Goal: Find contact information: Find contact information

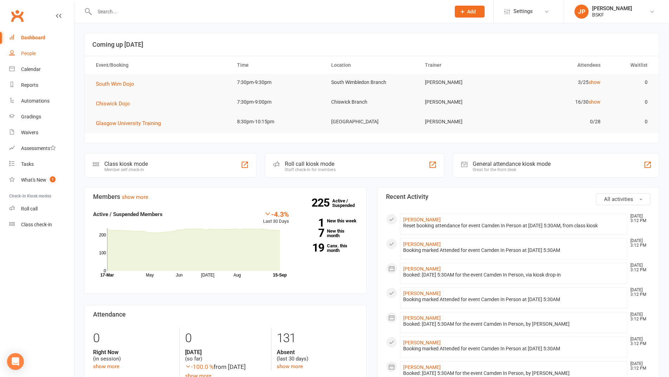
click at [30, 55] on div "People" at bounding box center [28, 54] width 15 height 6
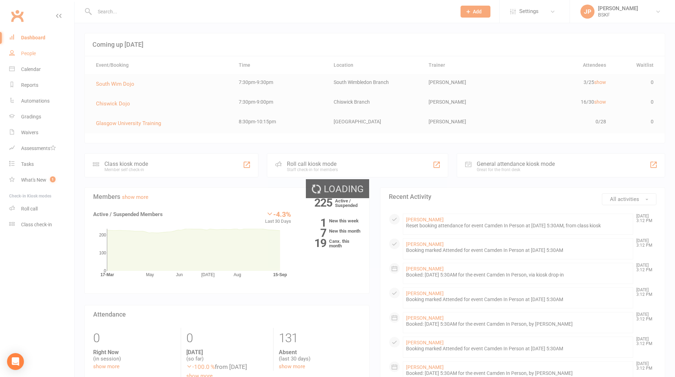
select select "100"
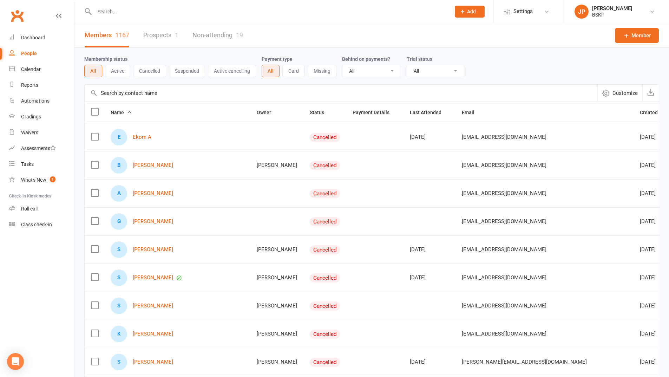
click at [154, 121] on th "Name" at bounding box center [177, 112] width 146 height 21
click at [152, 96] on input "text" at bounding box center [341, 93] width 513 height 17
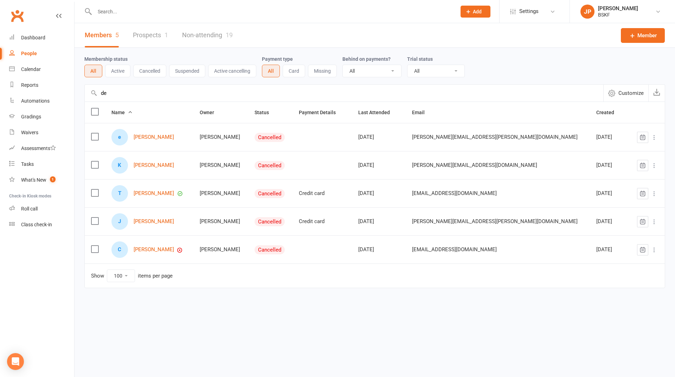
type input "d"
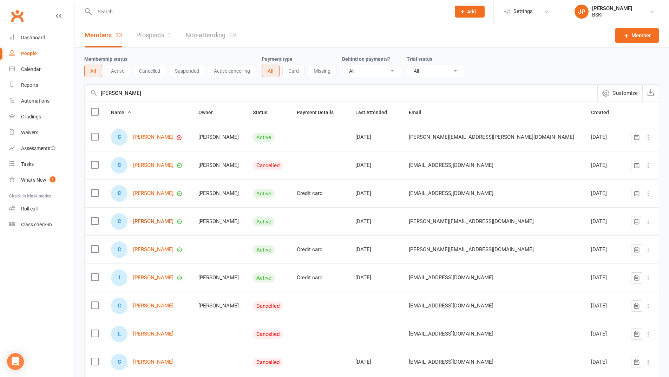
type input "[PERSON_NAME]"
click at [153, 223] on link "[PERSON_NAME]" at bounding box center [153, 222] width 40 height 6
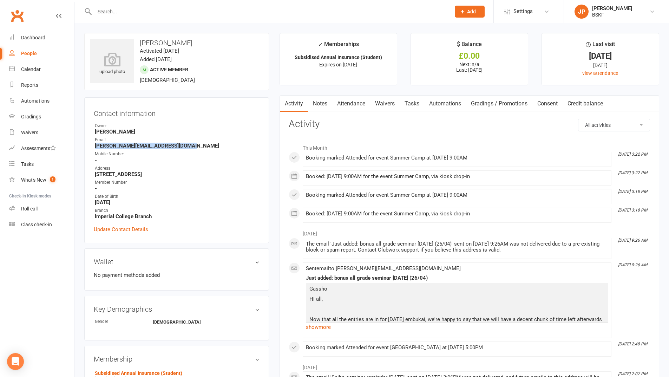
drag, startPoint x: 188, startPoint y: 145, endPoint x: 93, endPoint y: 144, distance: 94.9
click at [93, 144] on div "Contact information Owner [PERSON_NAME] Email [PERSON_NAME][EMAIL_ADDRESS][DOMA…" at bounding box center [176, 170] width 185 height 146
copy strong "[PERSON_NAME][EMAIL_ADDRESS][DOMAIN_NAME]"
